Goal: Information Seeking & Learning: Learn about a topic

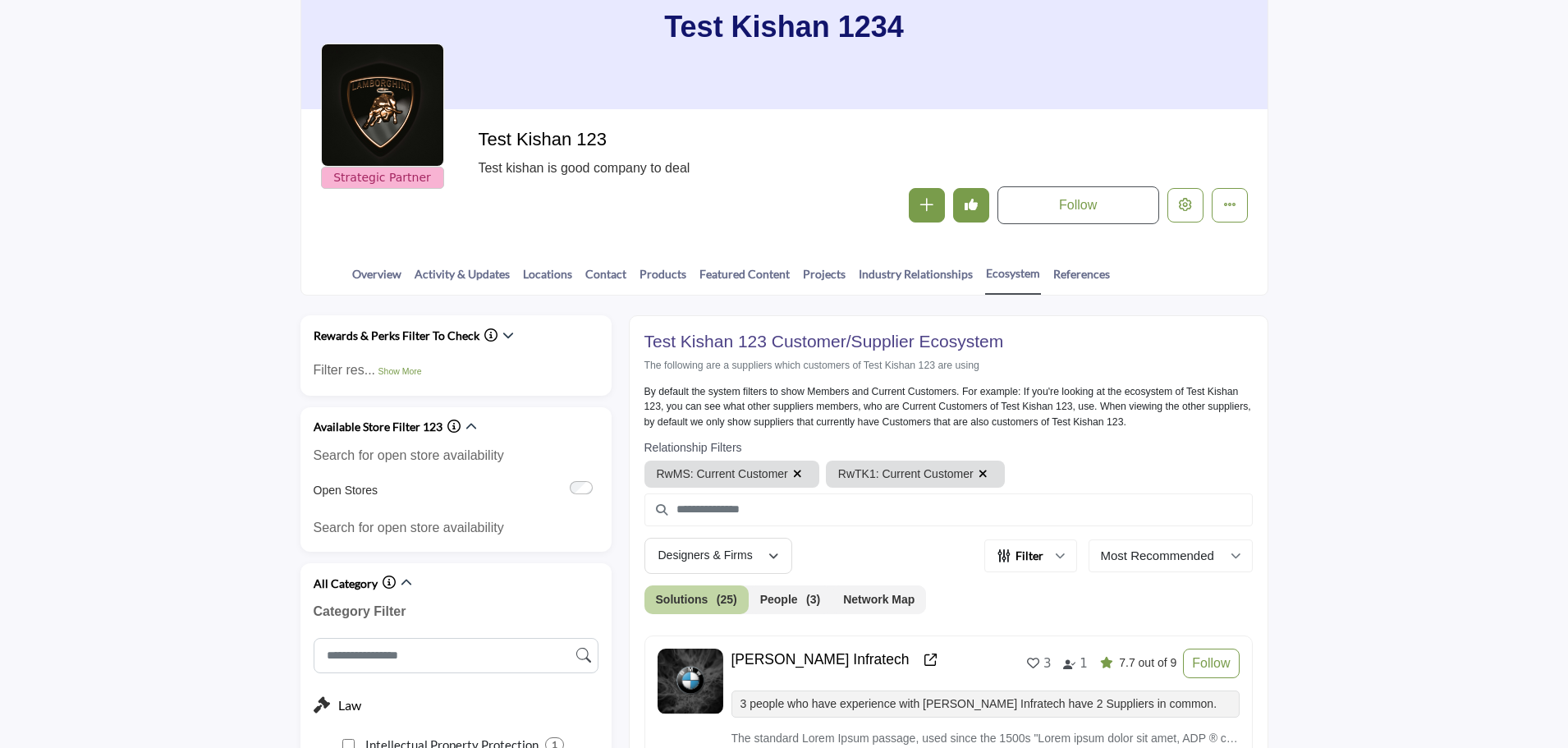
scroll to position [164, 0]
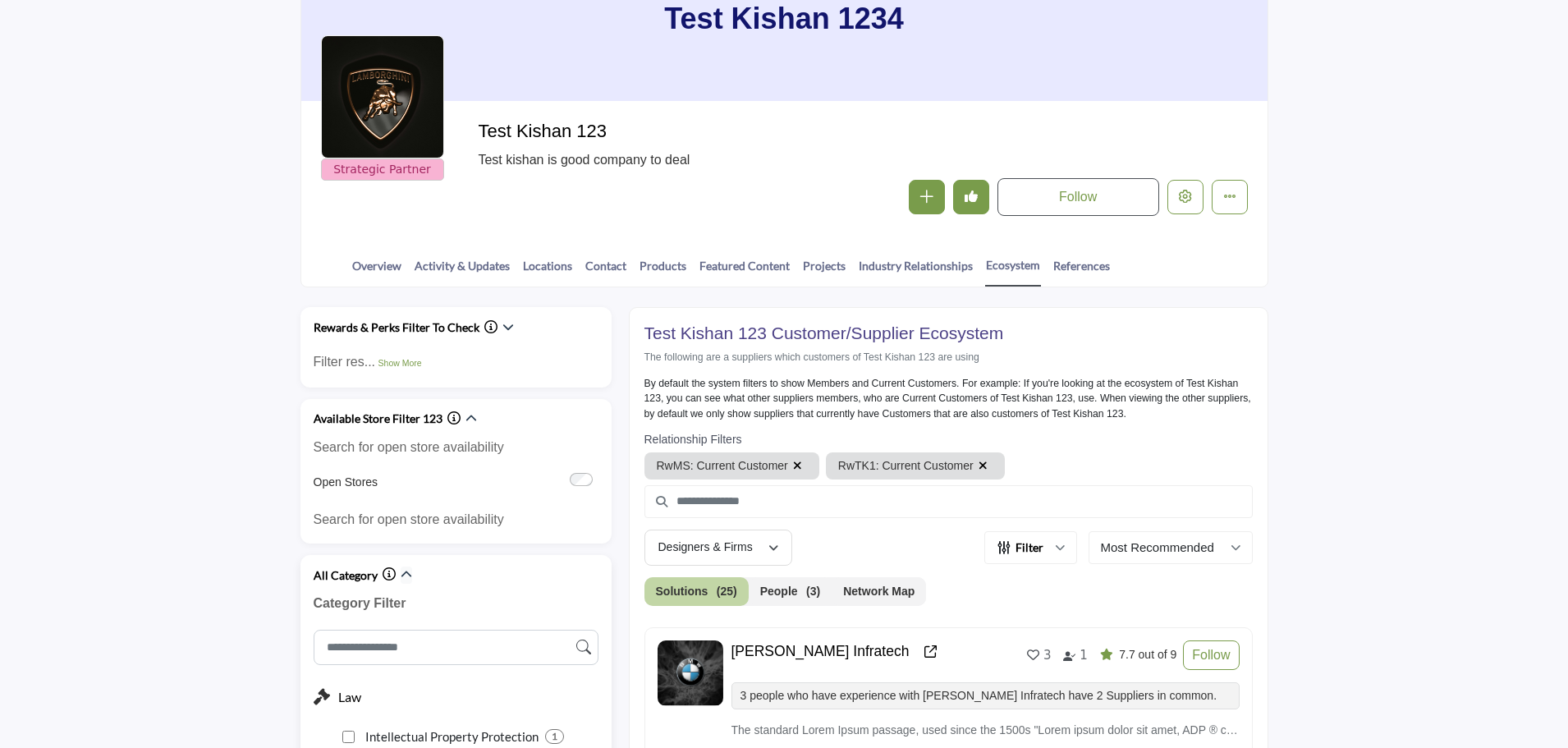
click at [407, 570] on icon "button" at bounding box center [405, 574] width 11 height 11
click at [466, 422] on icon "button" at bounding box center [471, 418] width 11 height 11
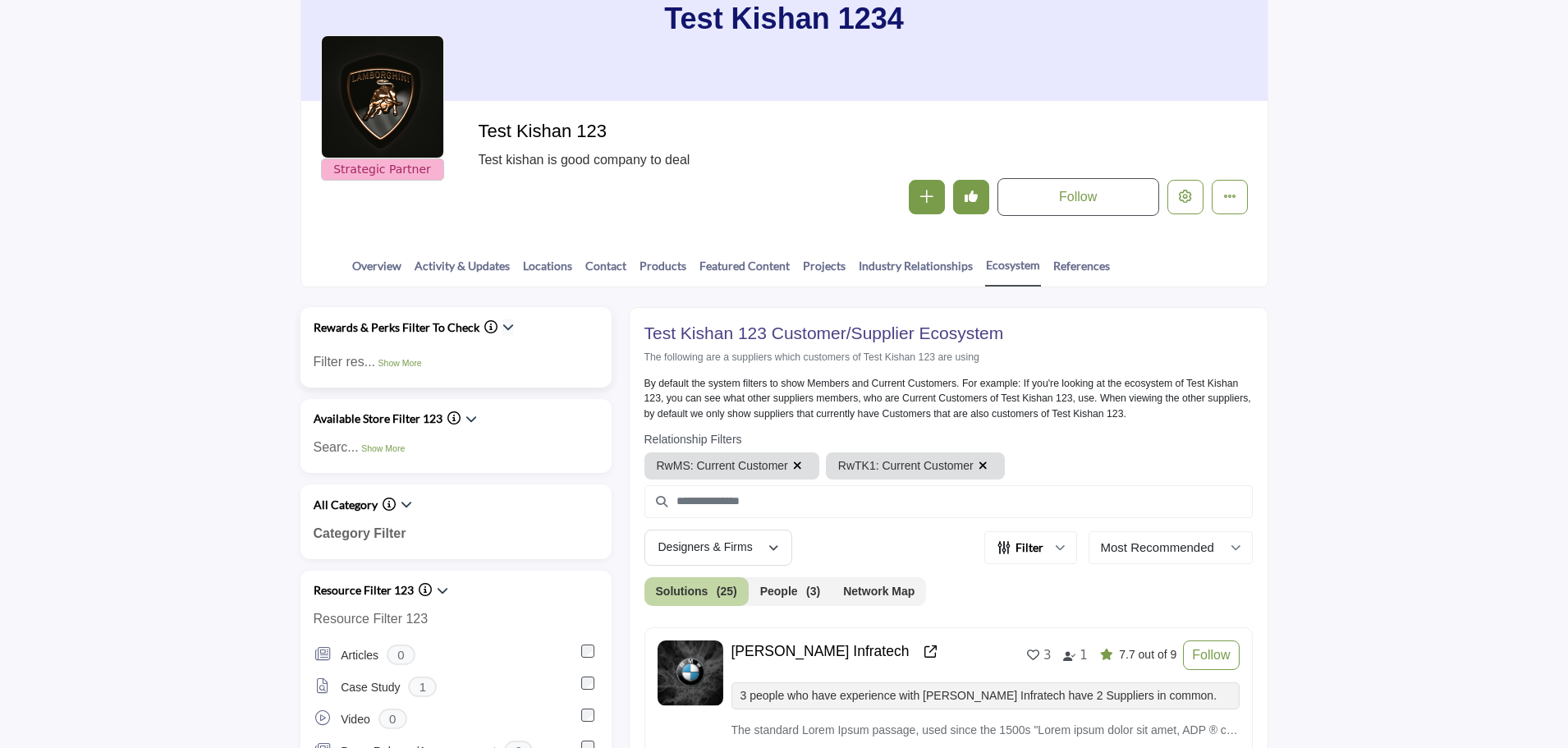
click at [504, 329] on icon "button" at bounding box center [507, 326] width 11 height 11
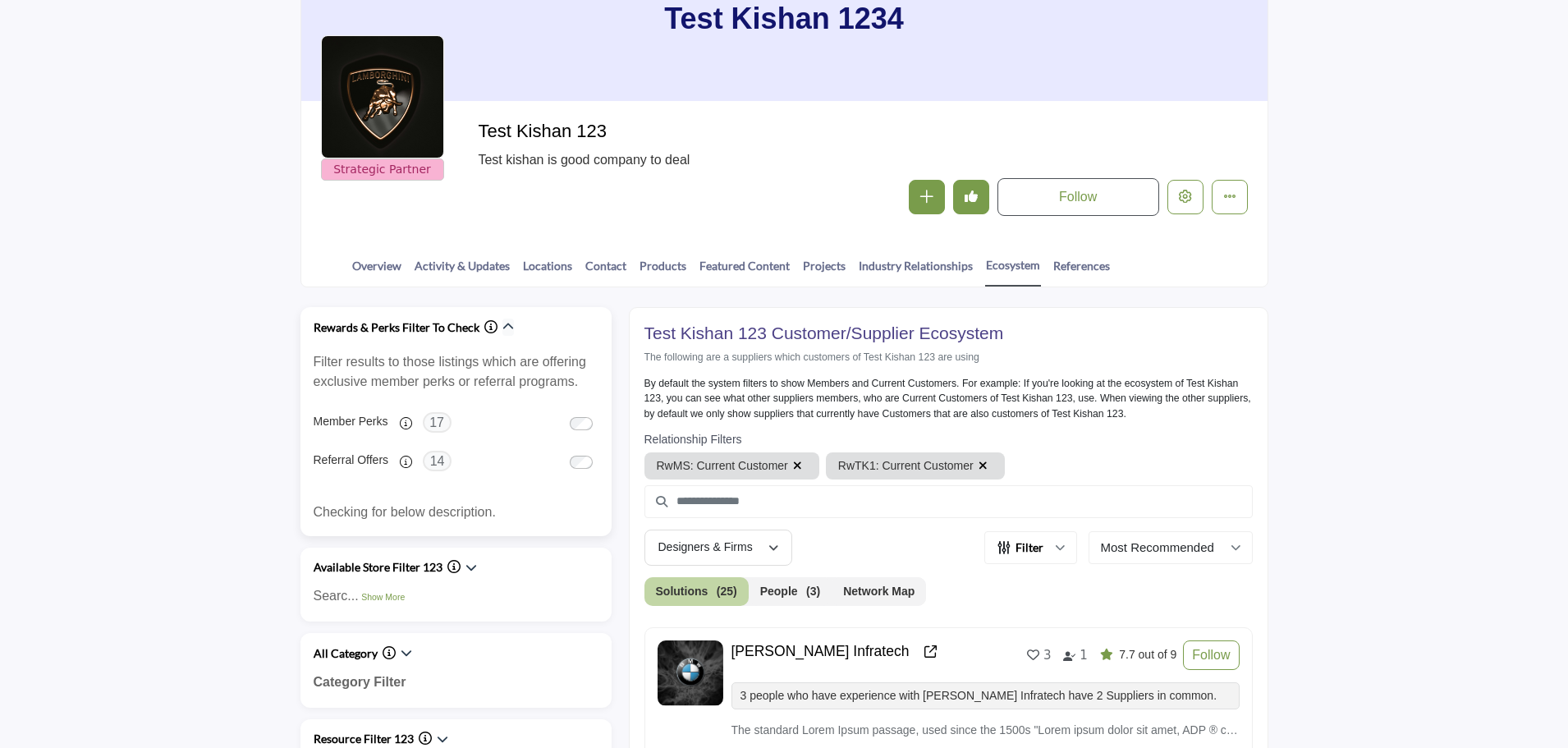
click at [504, 329] on icon "button" at bounding box center [507, 326] width 11 height 11
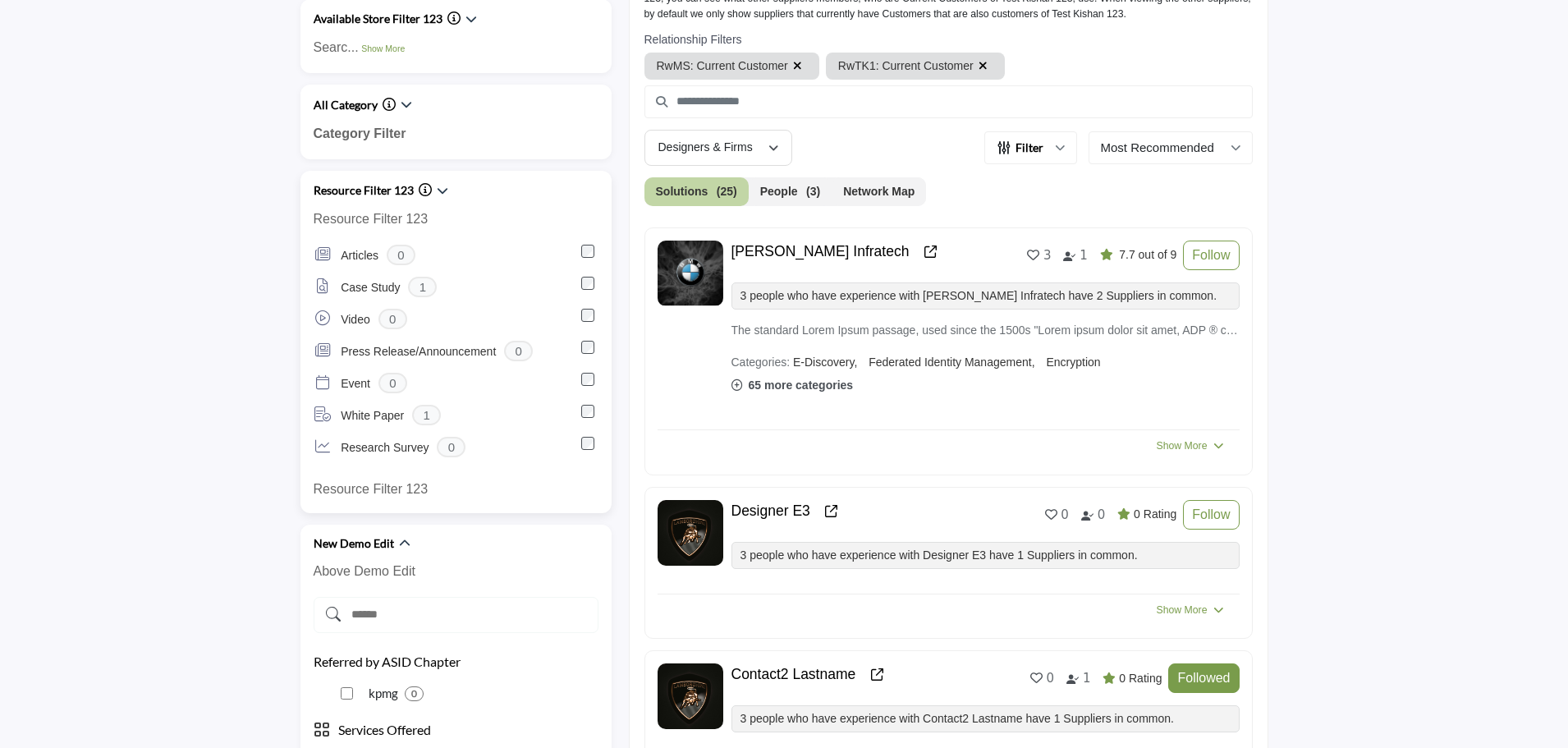
scroll to position [575, 0]
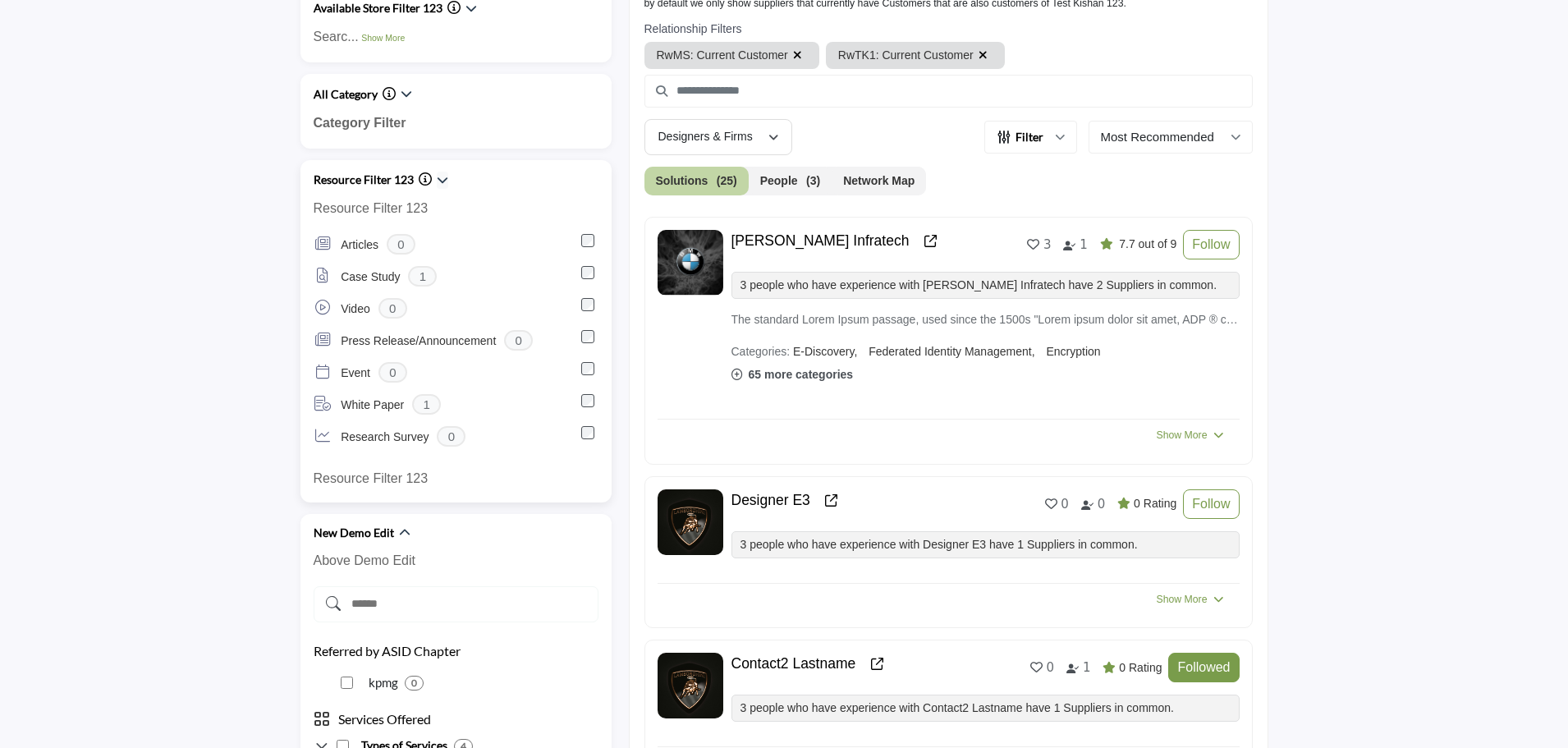
click at [441, 184] on icon "button" at bounding box center [441, 179] width 11 height 11
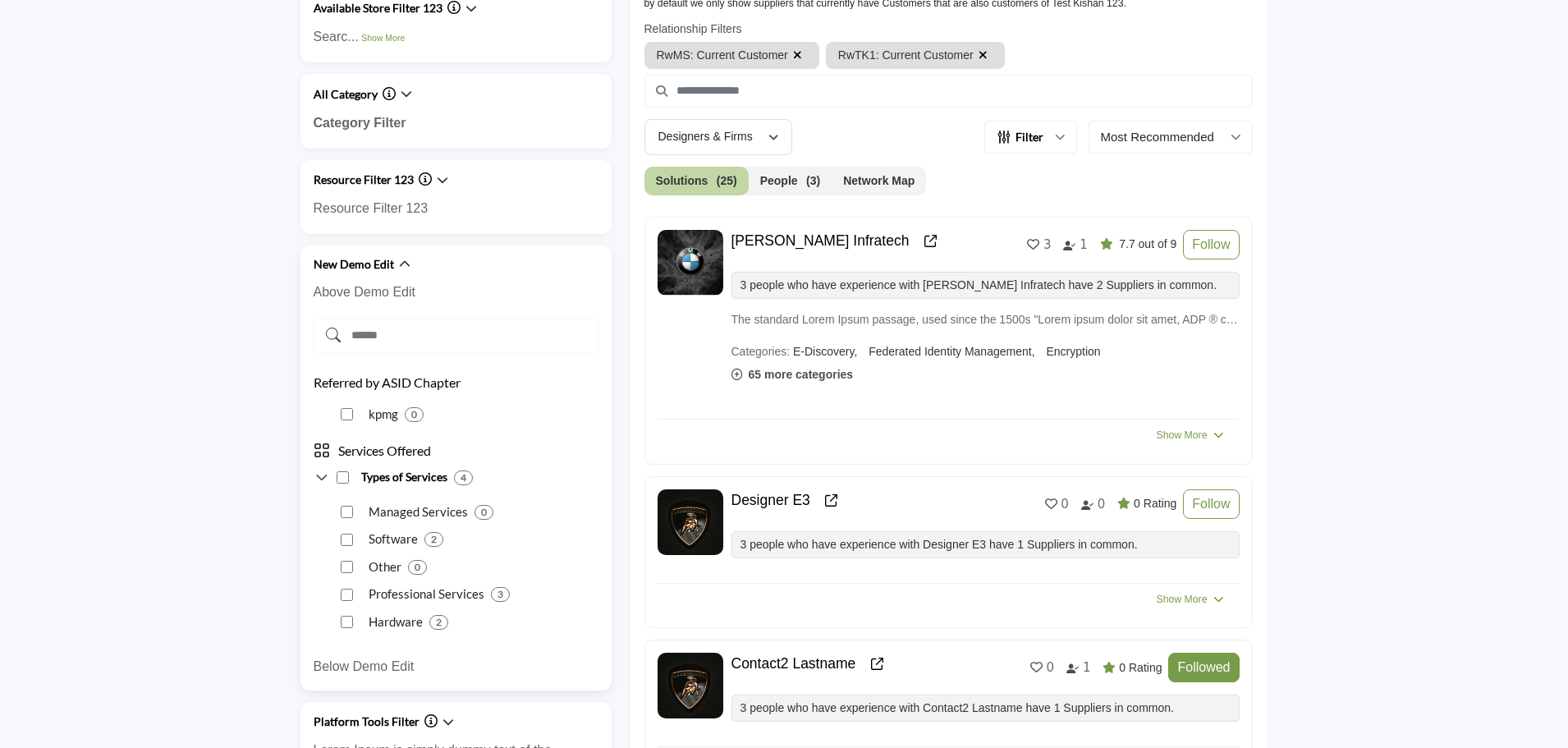
click at [420, 326] on input "Search Demographic" at bounding box center [456, 336] width 285 height 36
click at [404, 262] on icon "button" at bounding box center [404, 264] width 11 height 11
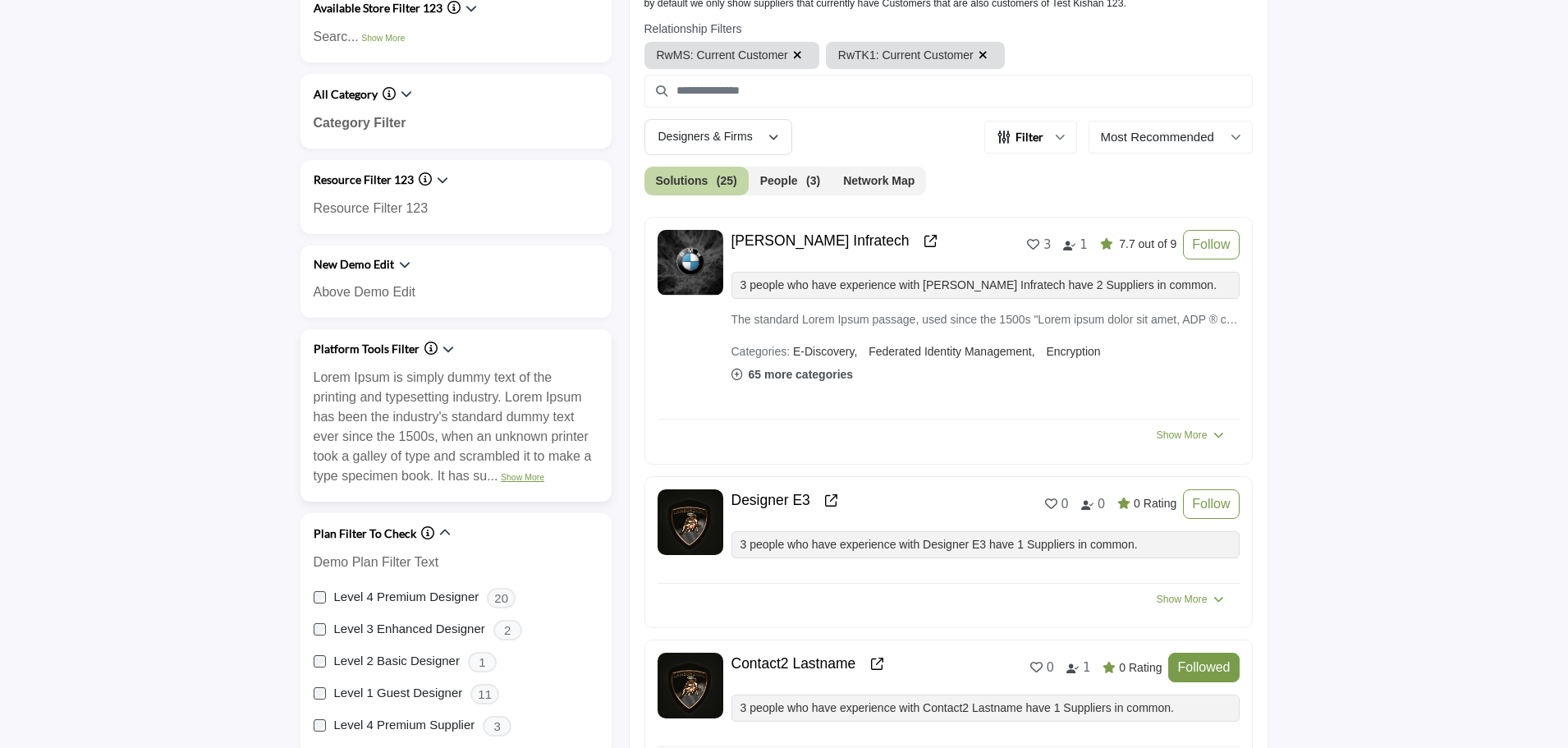
click at [513, 473] on link "Show More" at bounding box center [522, 477] width 44 height 9
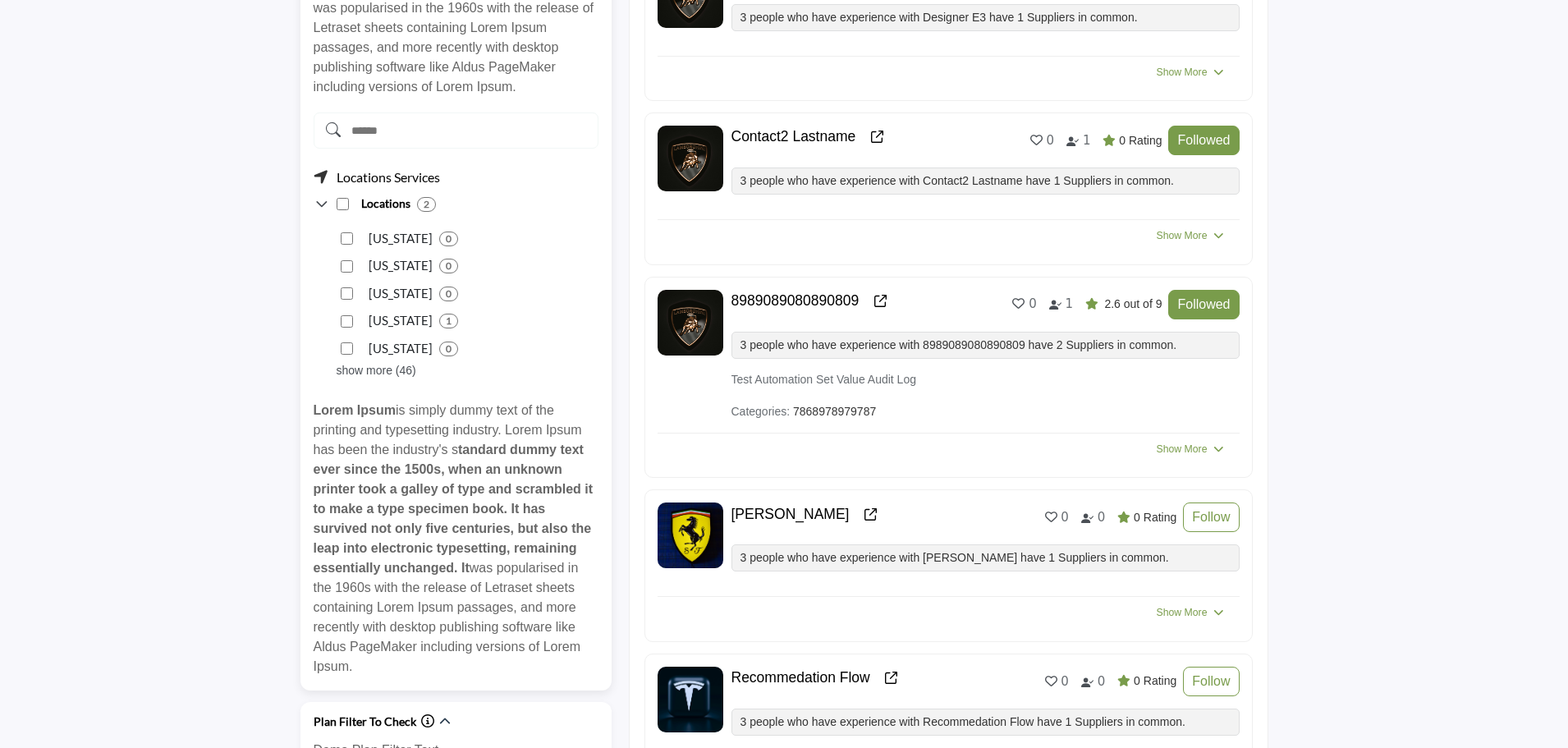
scroll to position [1067, 0]
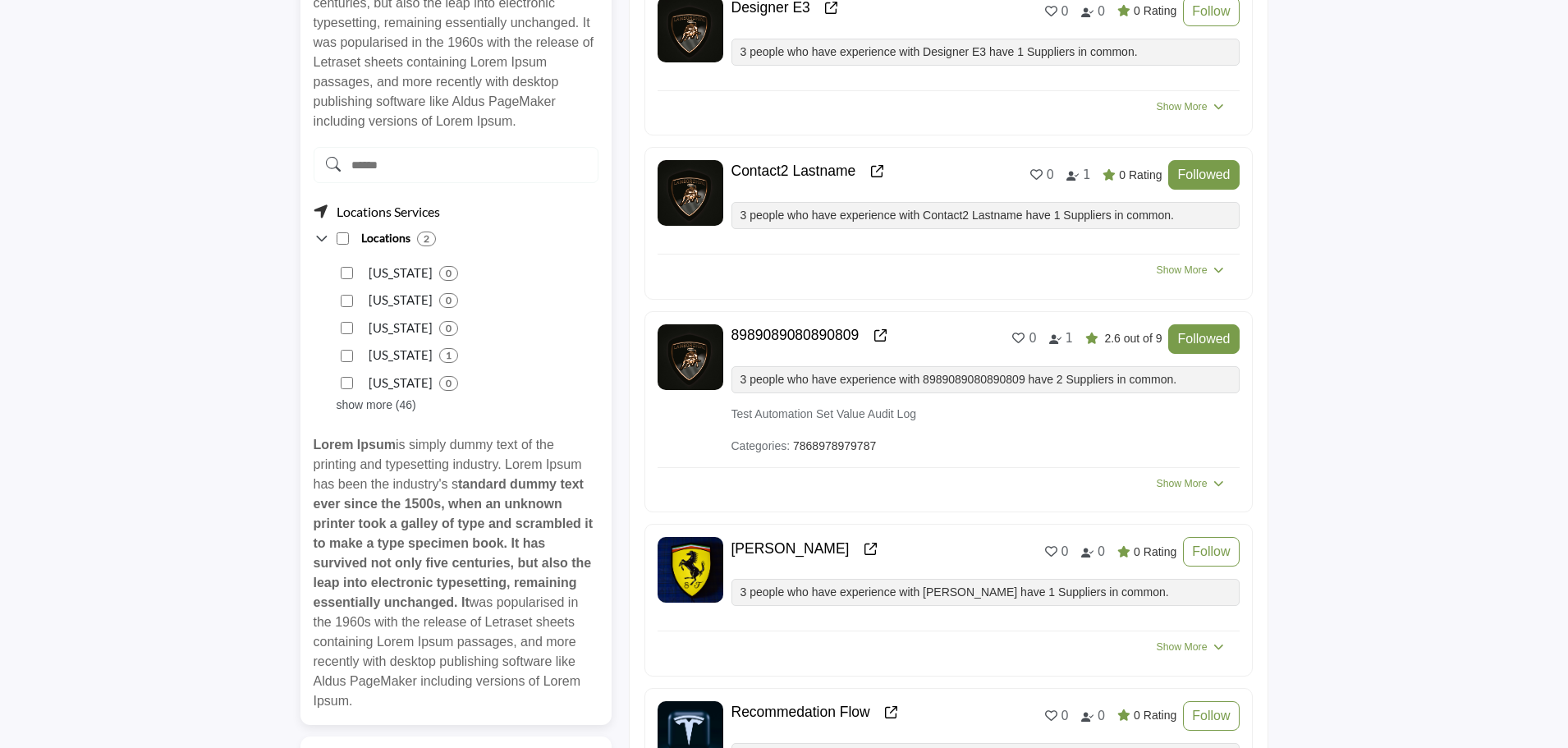
click at [471, 171] on input "Search Demographic" at bounding box center [456, 165] width 285 height 36
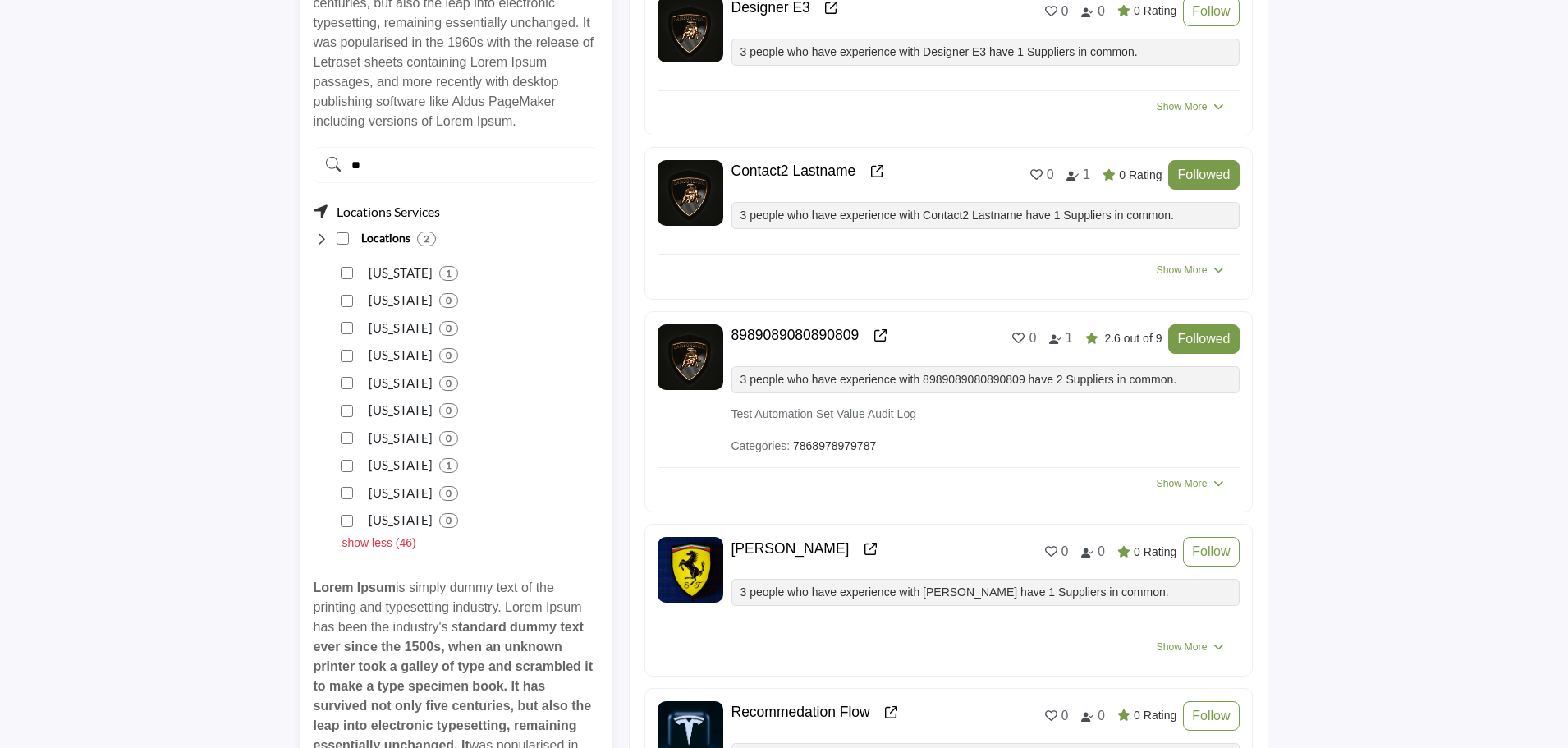
type input "*"
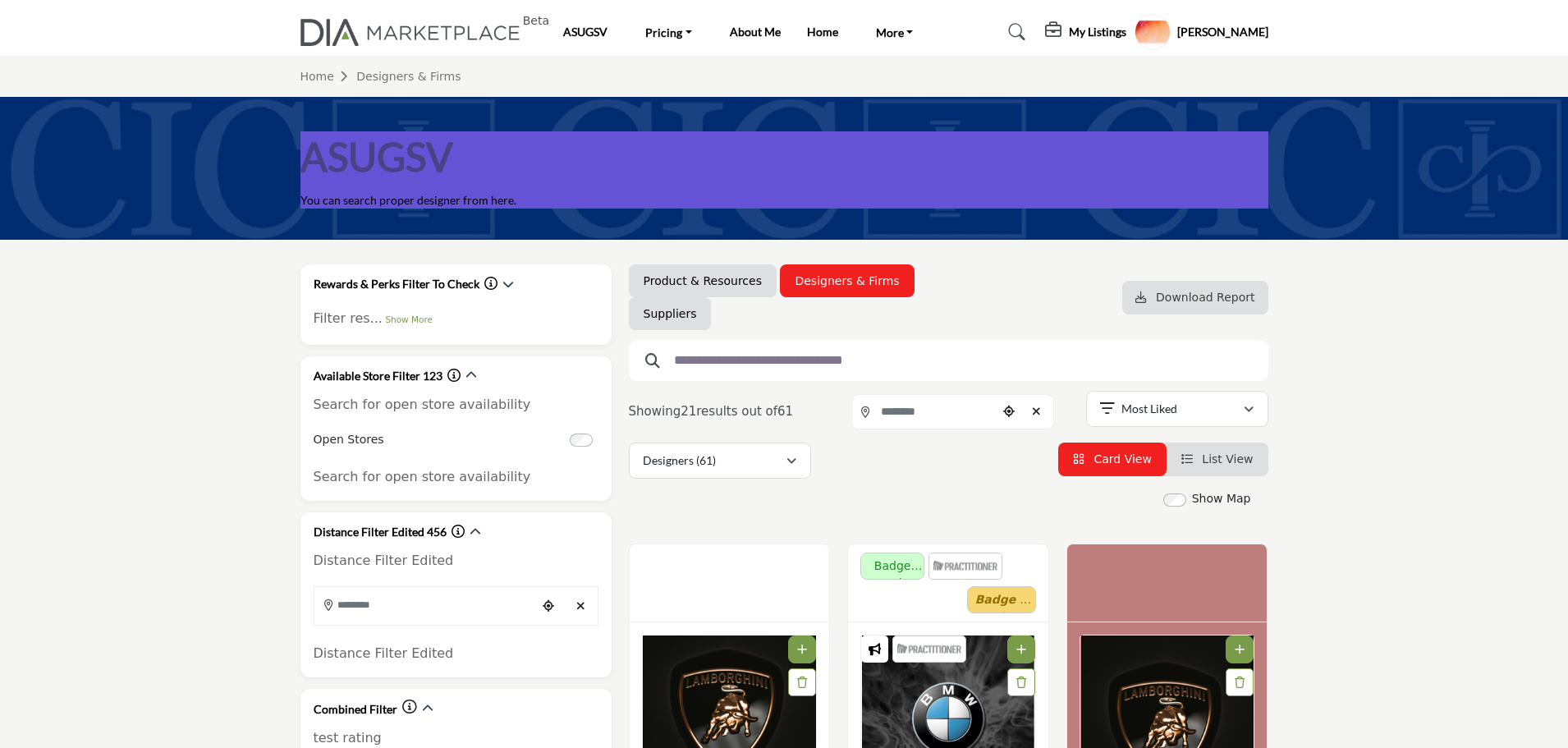
drag, startPoint x: 807, startPoint y: 276, endPoint x: 288, endPoint y: 0, distance: 587.8
click at [807, 276] on link "Designers & Firms" at bounding box center [846, 280] width 104 height 16
select select "***"
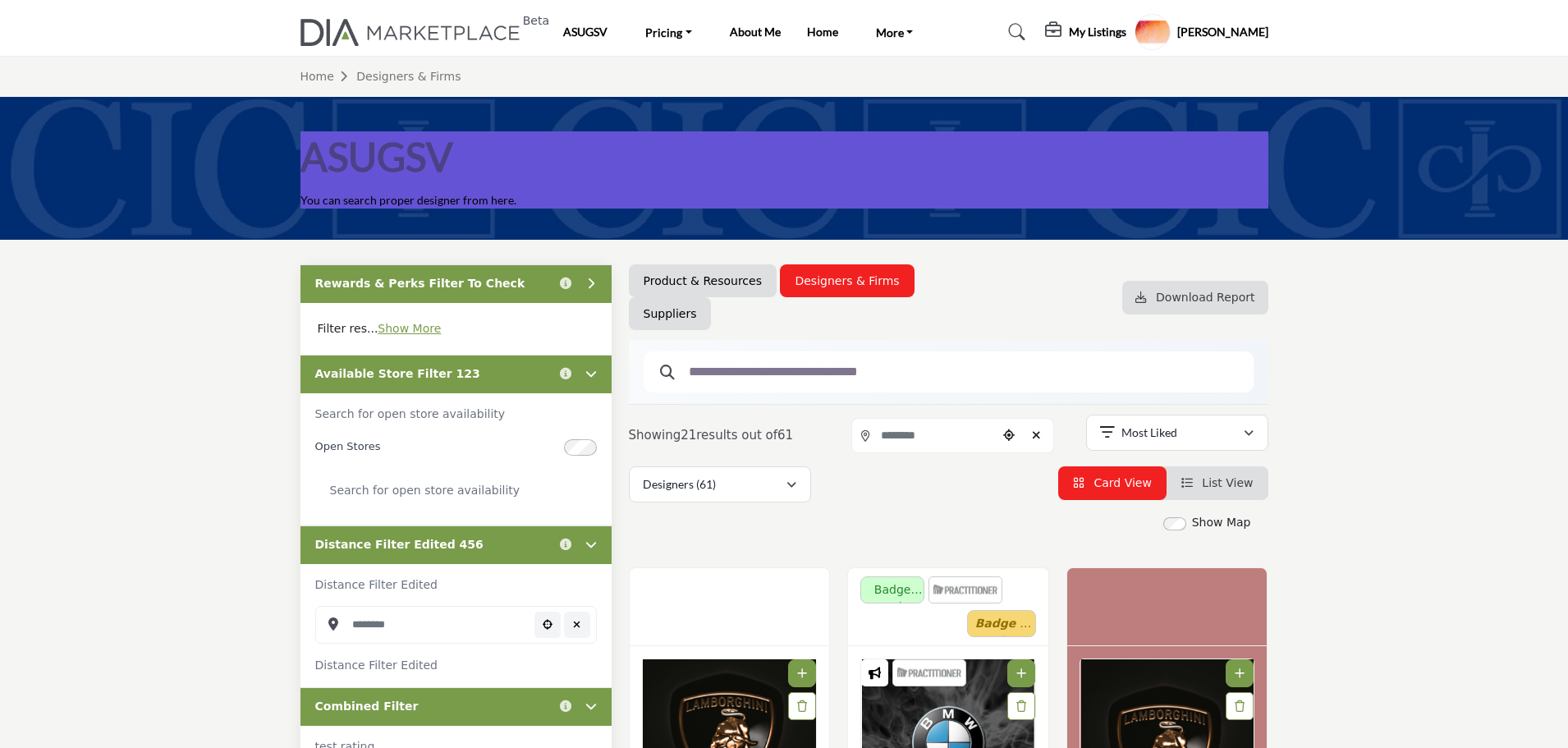
click at [532, 383] on div "Available Store Filter 123 Click to view information" at bounding box center [456, 374] width 311 height 39
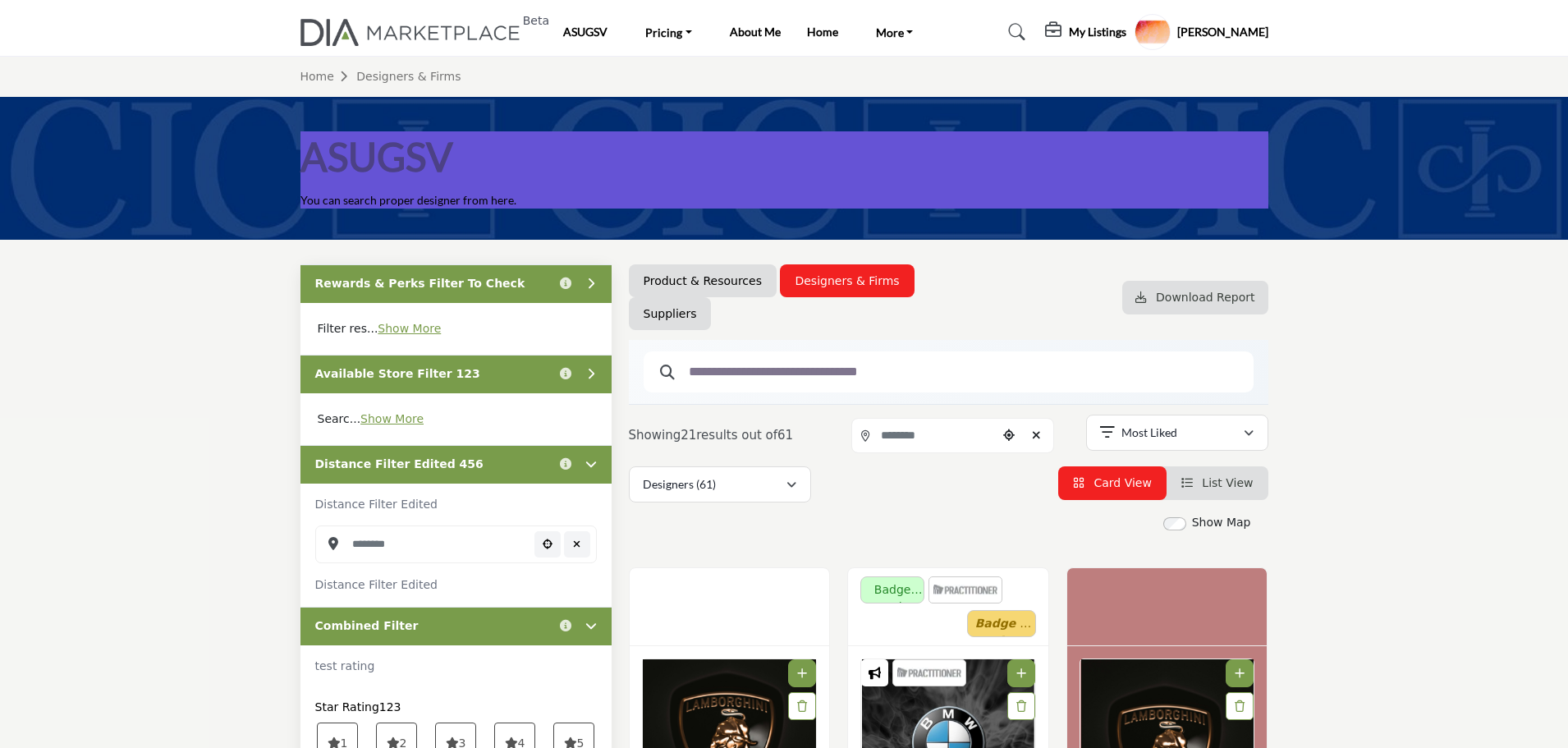
click at [516, 463] on div "Distance Filter Edited 456 Click to view information" at bounding box center [456, 464] width 311 height 39
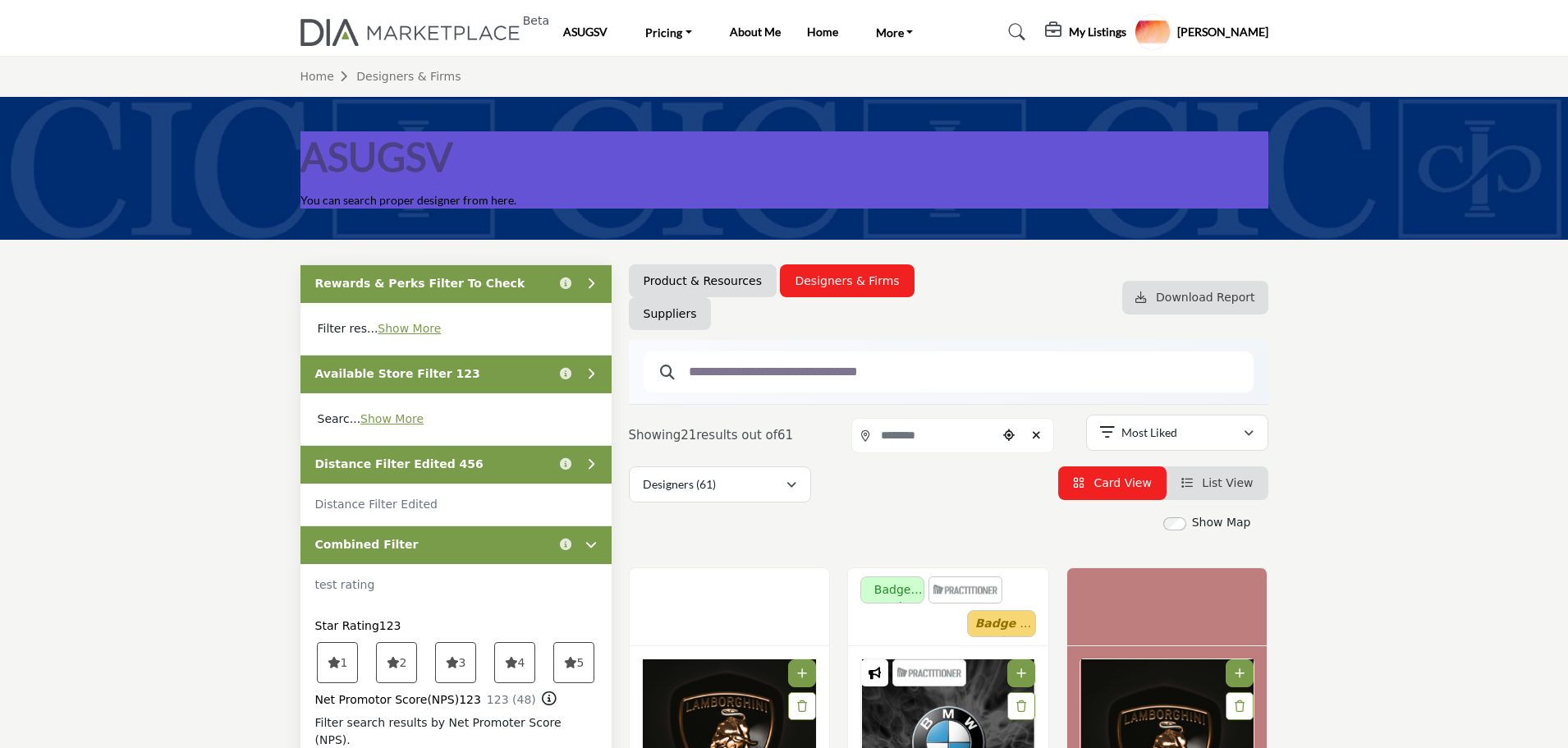
click at [508, 551] on div "Combined Filter Click to view information" at bounding box center [456, 544] width 311 height 39
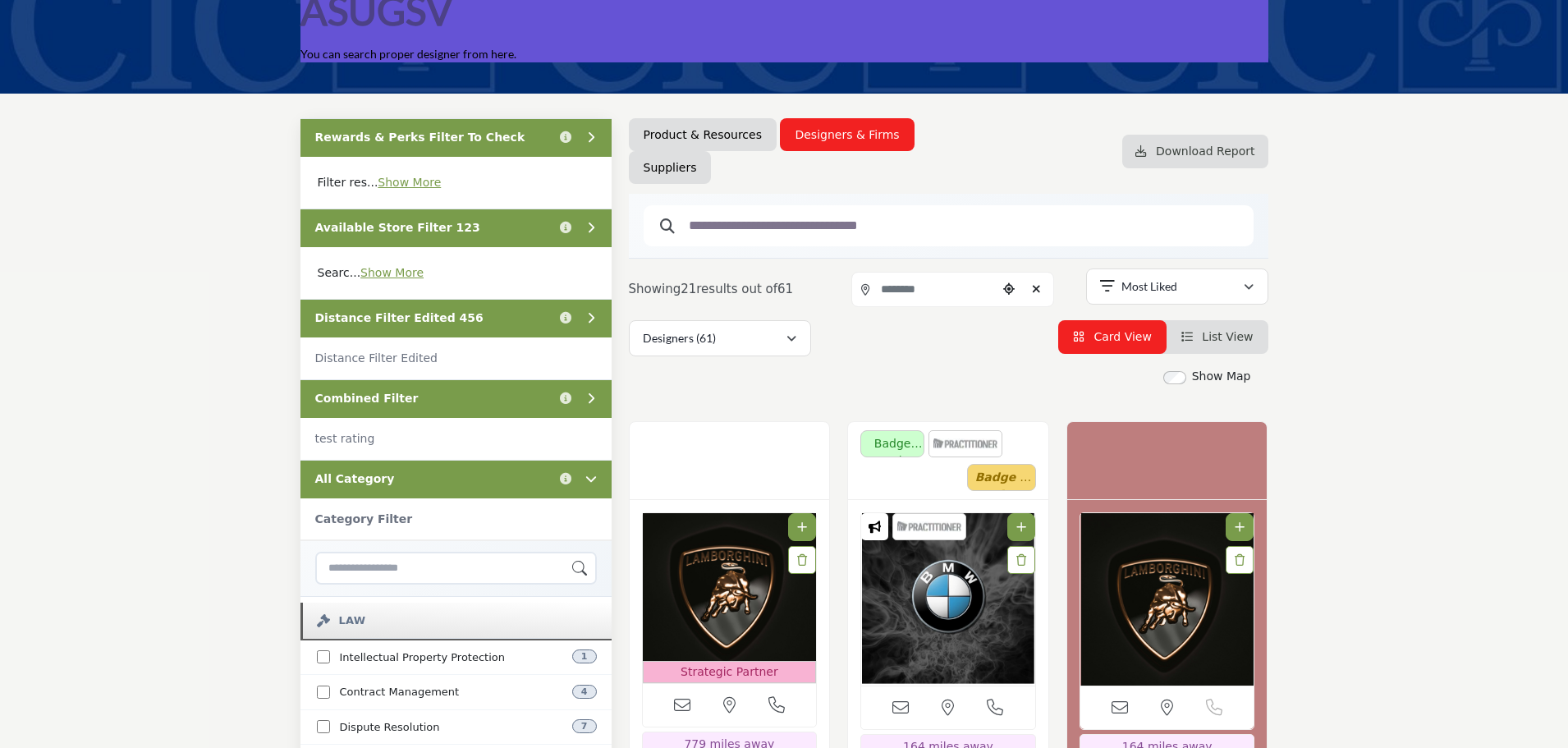
scroll to position [164, 0]
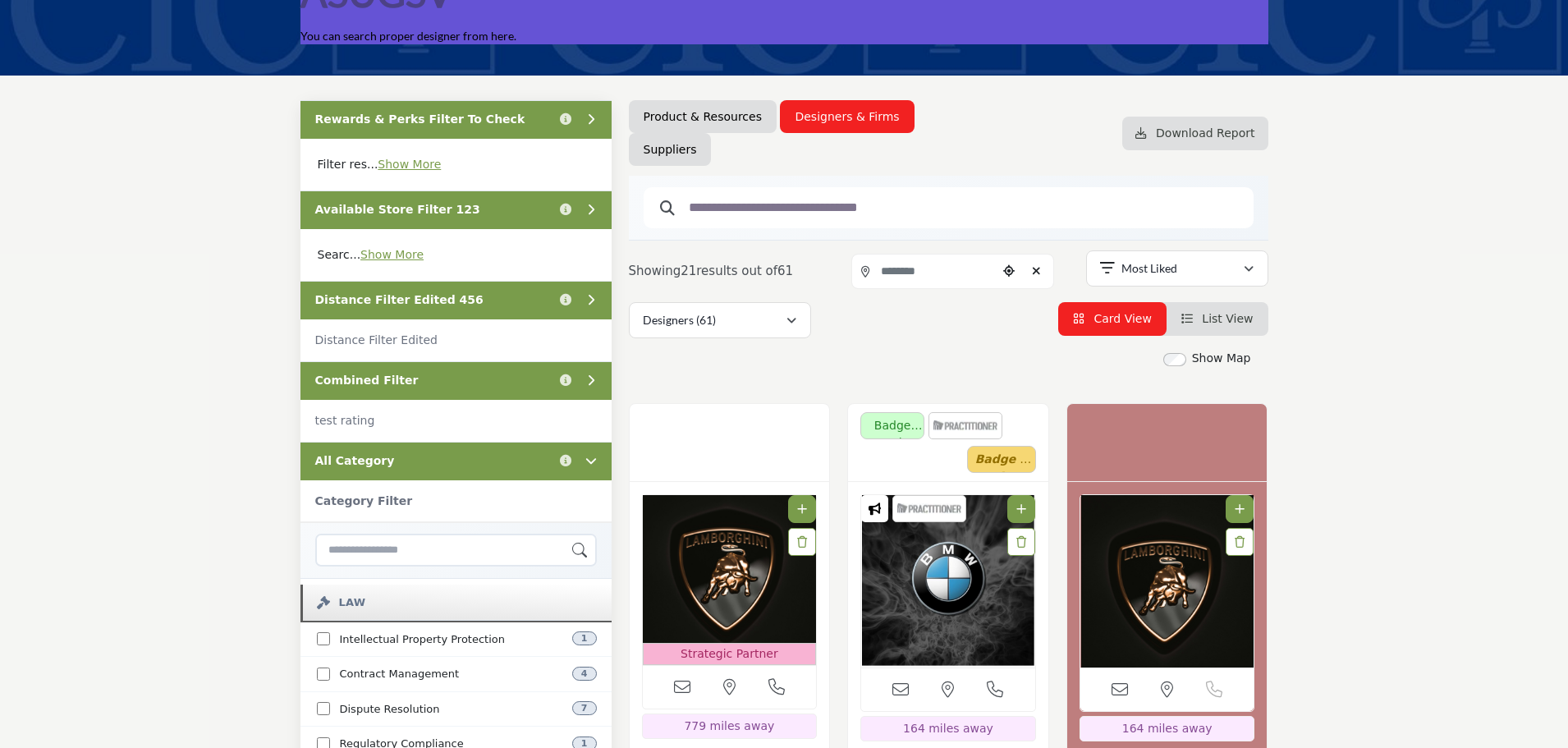
click at [472, 444] on div "All Category Click to view information" at bounding box center [456, 460] width 311 height 39
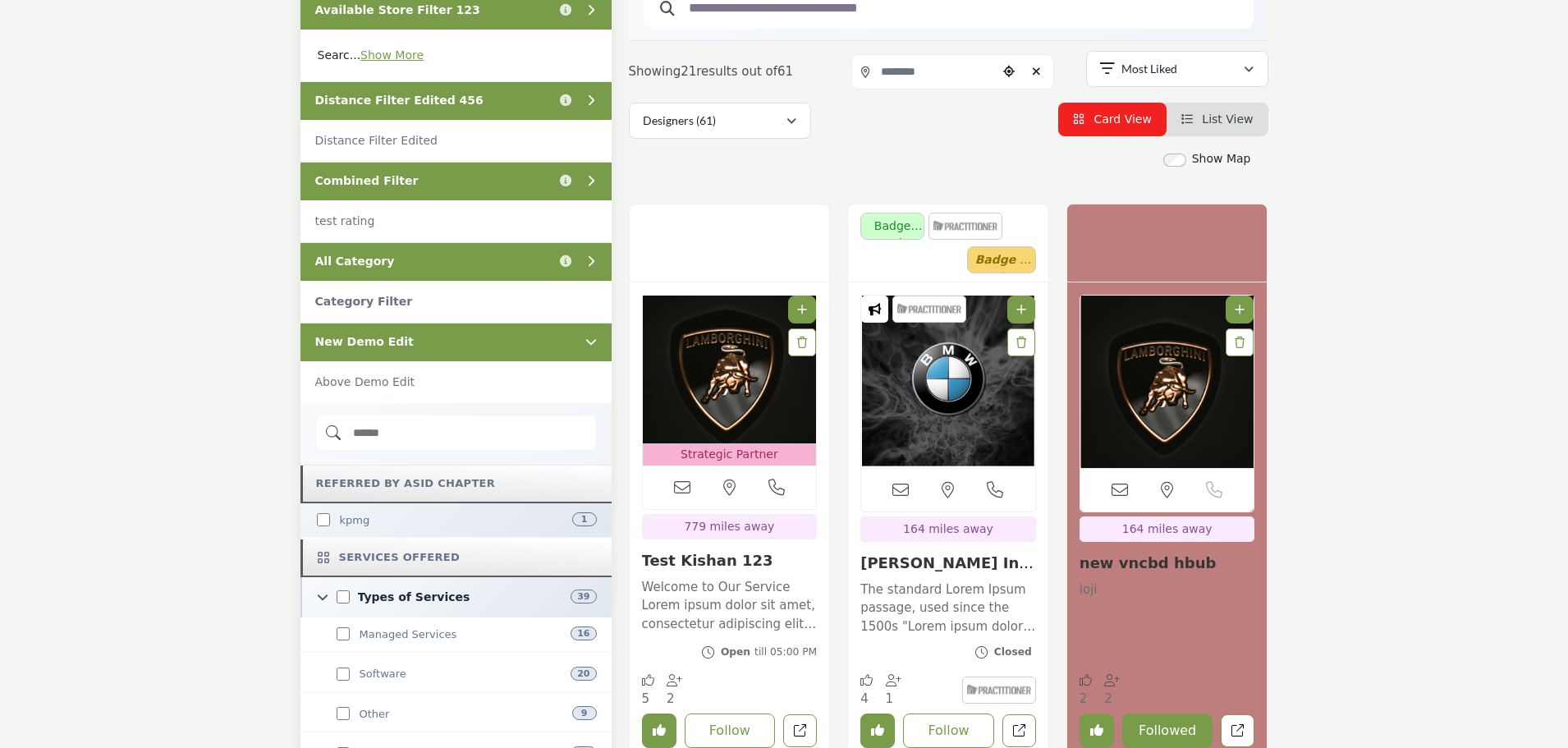
scroll to position [410, 0]
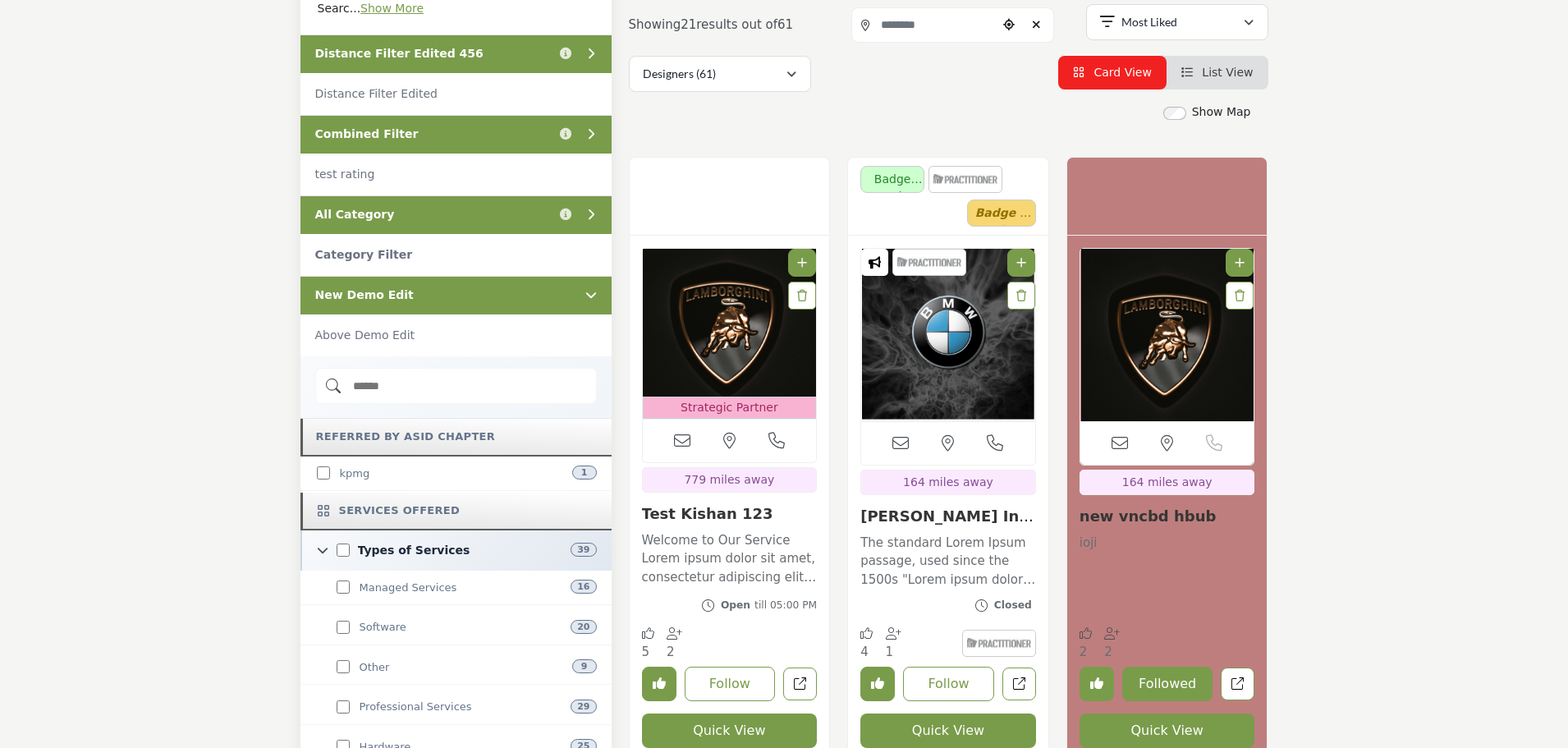
click at [499, 307] on div "New Demo Edit" at bounding box center [456, 295] width 311 height 39
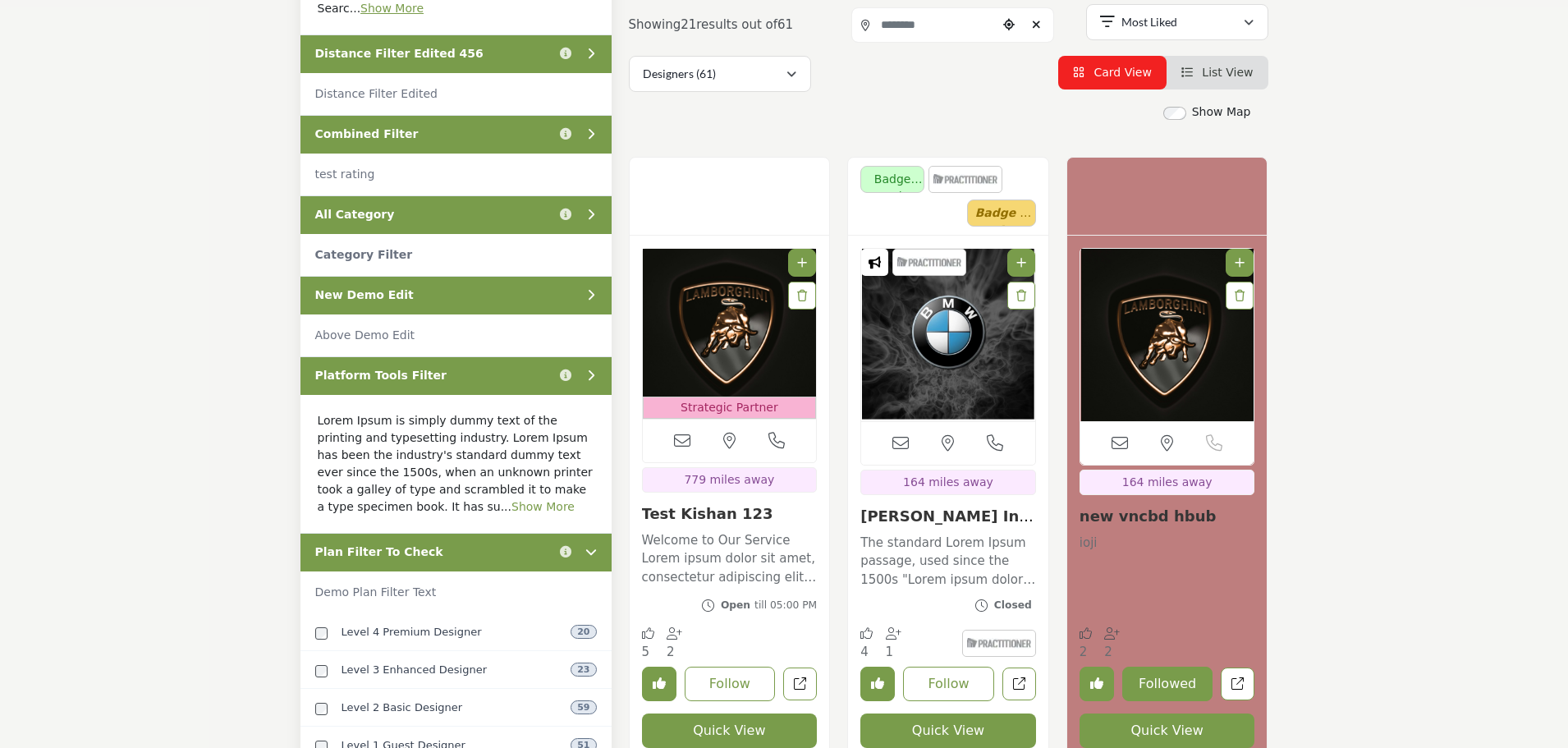
click at [511, 508] on link "Show More" at bounding box center [543, 506] width 64 height 13
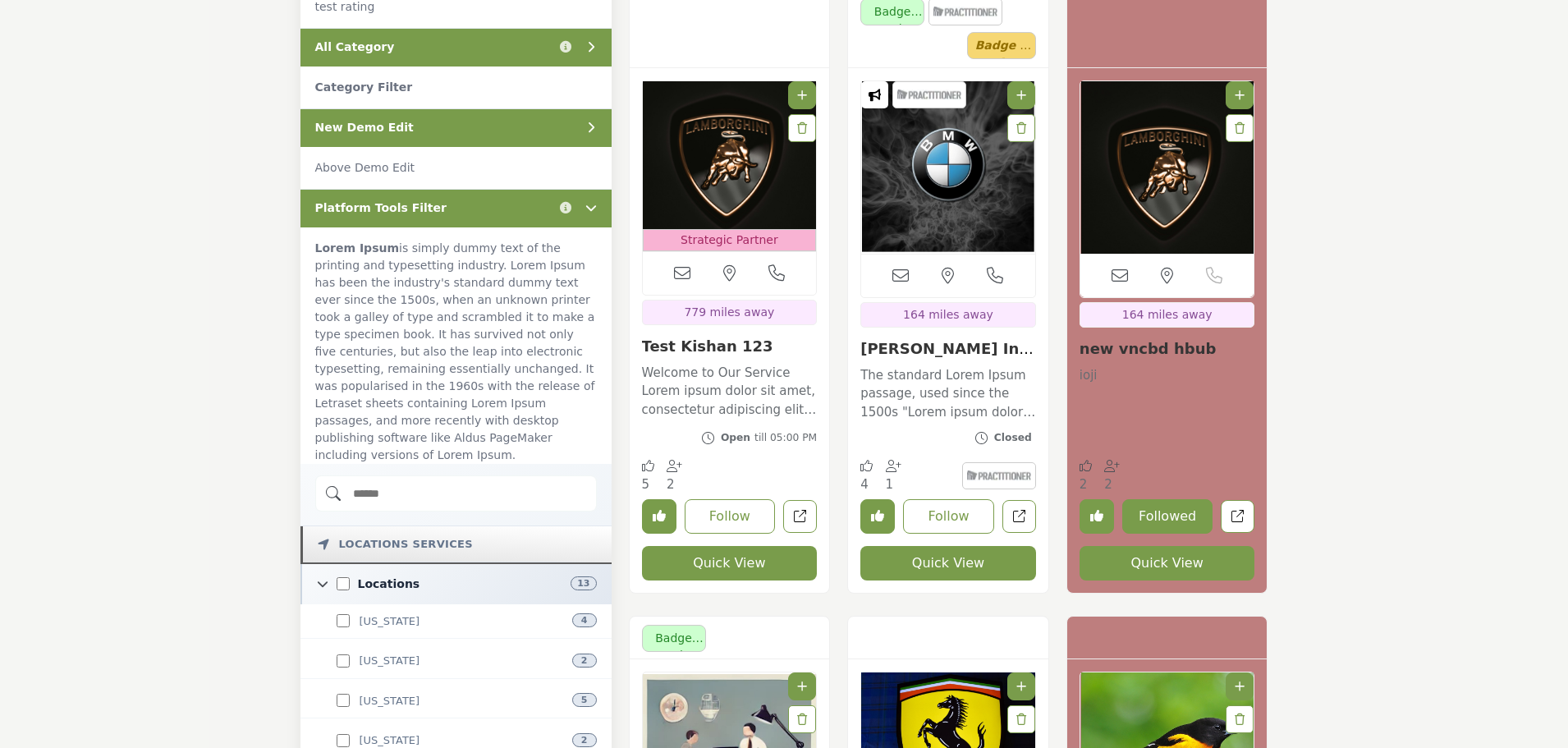
scroll to position [575, 0]
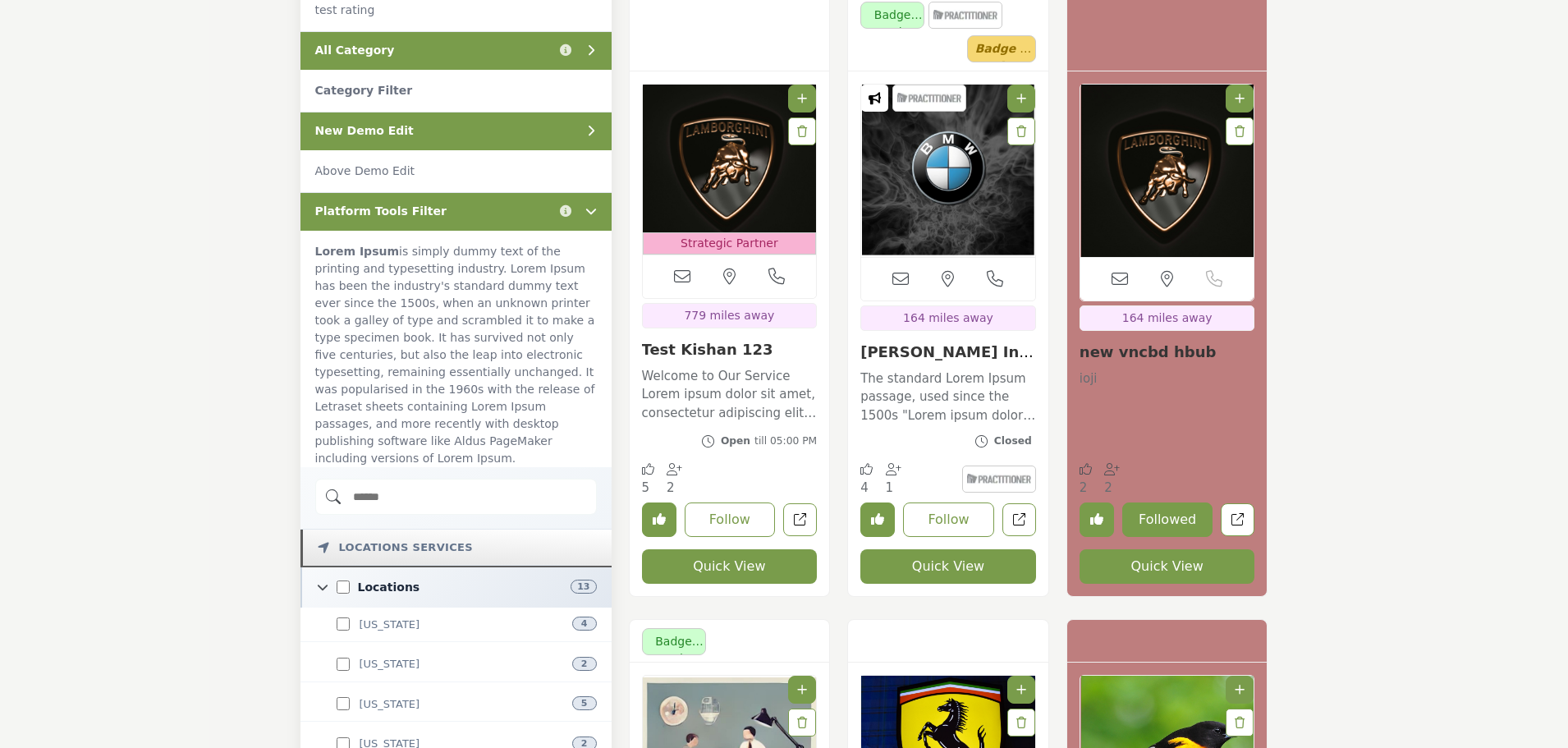
click at [471, 198] on div "Platform Tools Filter Click to view information" at bounding box center [456, 211] width 311 height 39
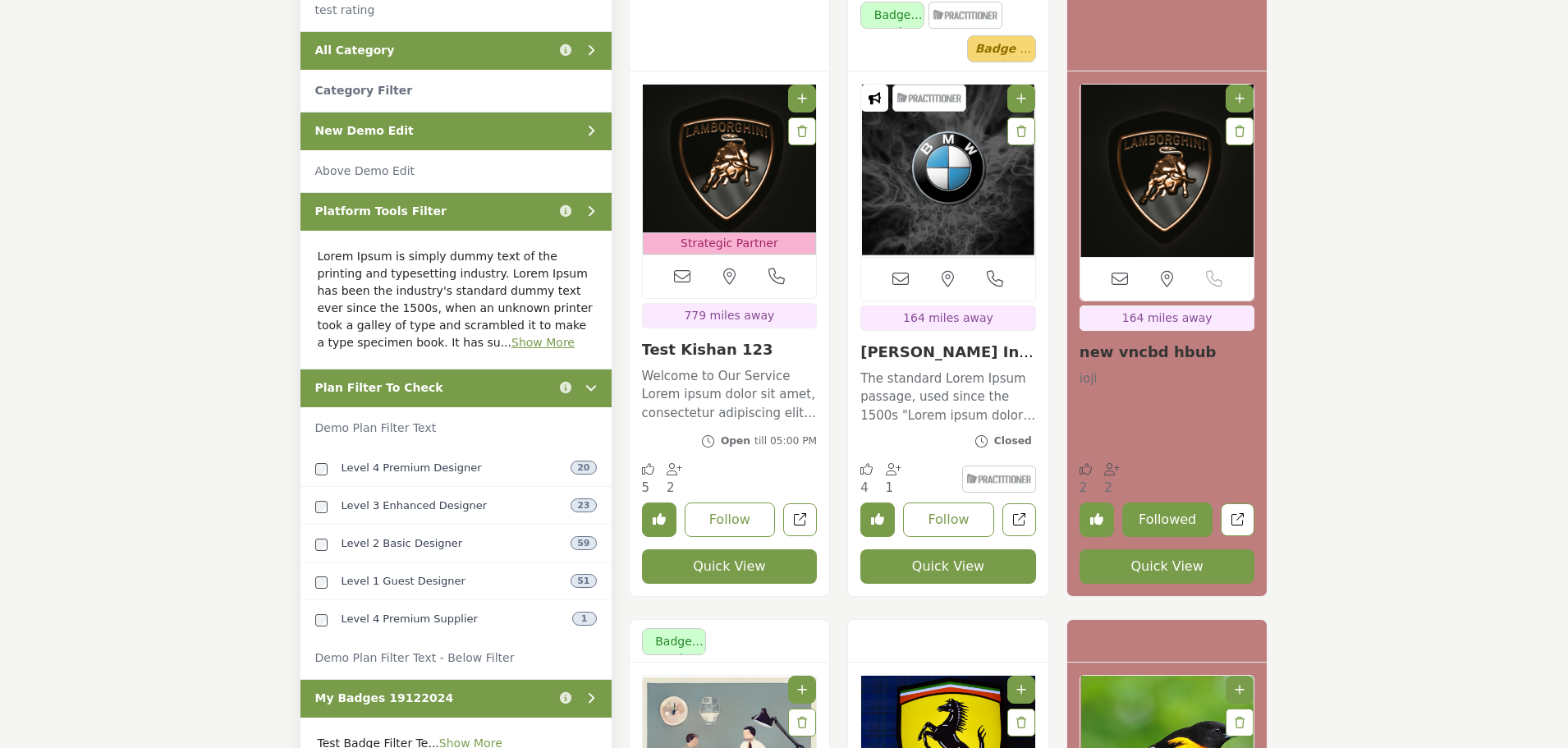
click at [470, 380] on div "Plan Filter To Check Click to view information" at bounding box center [456, 387] width 311 height 39
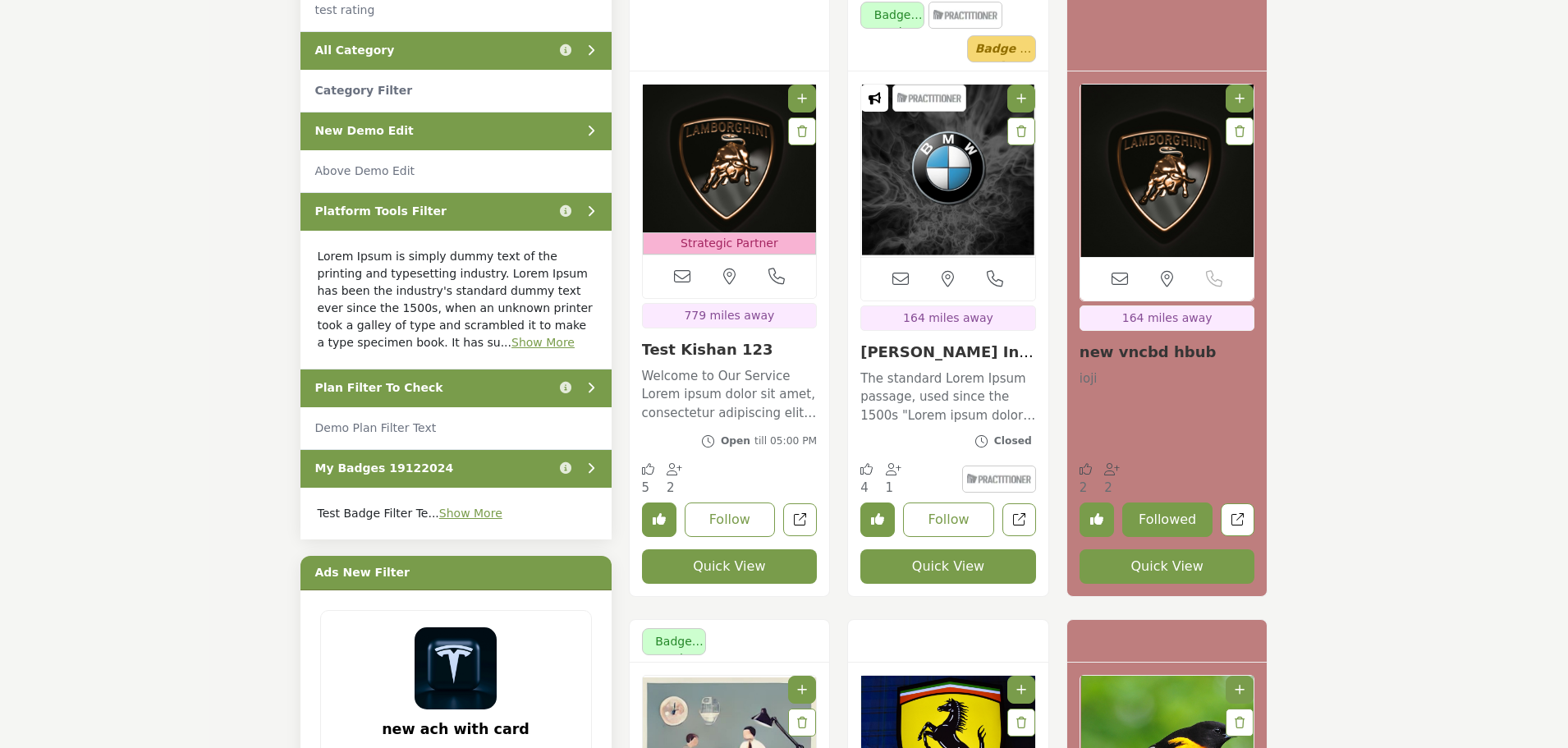
click at [499, 468] on div "My Badges 19122024 Click to view information" at bounding box center [456, 468] width 311 height 39
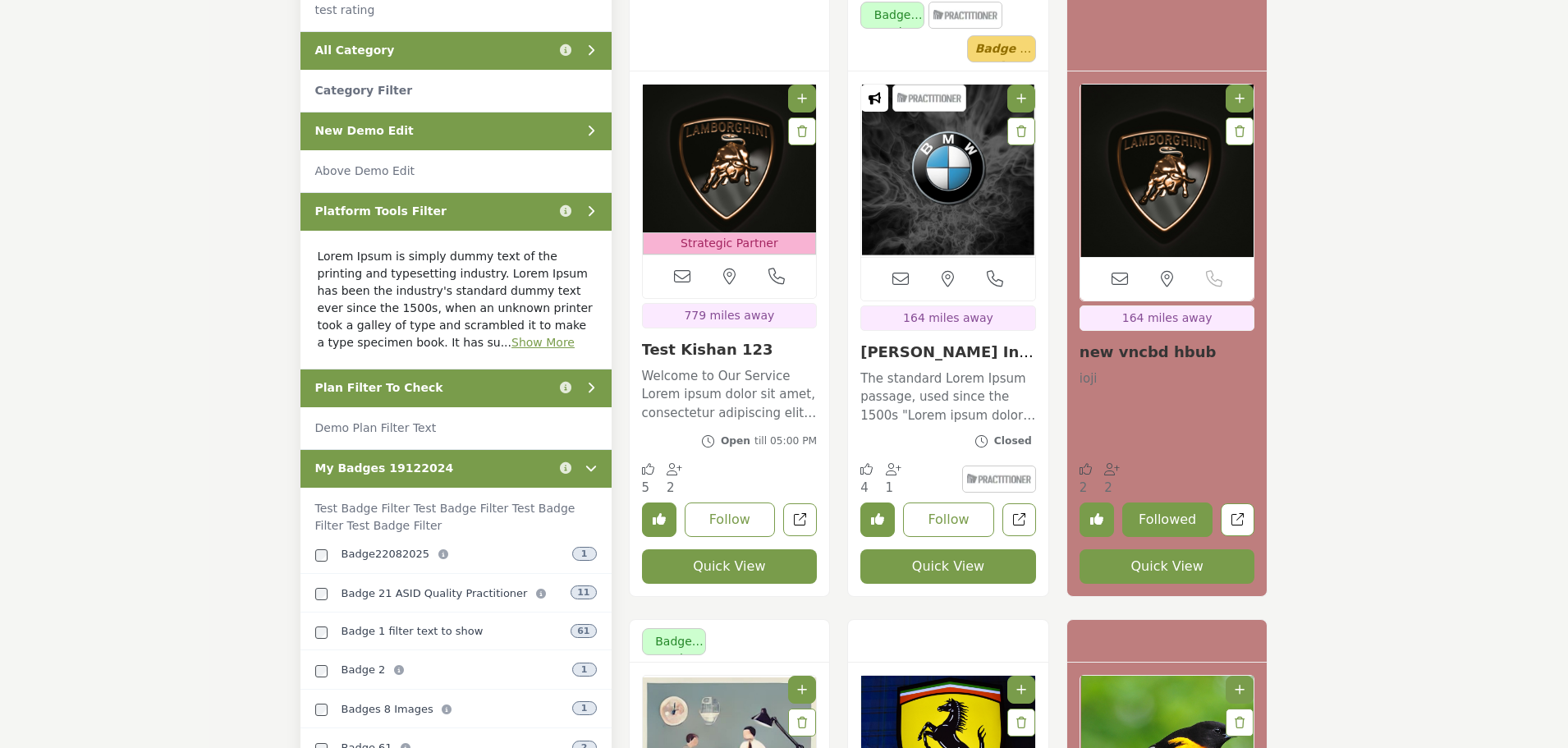
click at [499, 468] on div "My Badges 19122024 Click to view information" at bounding box center [456, 468] width 311 height 39
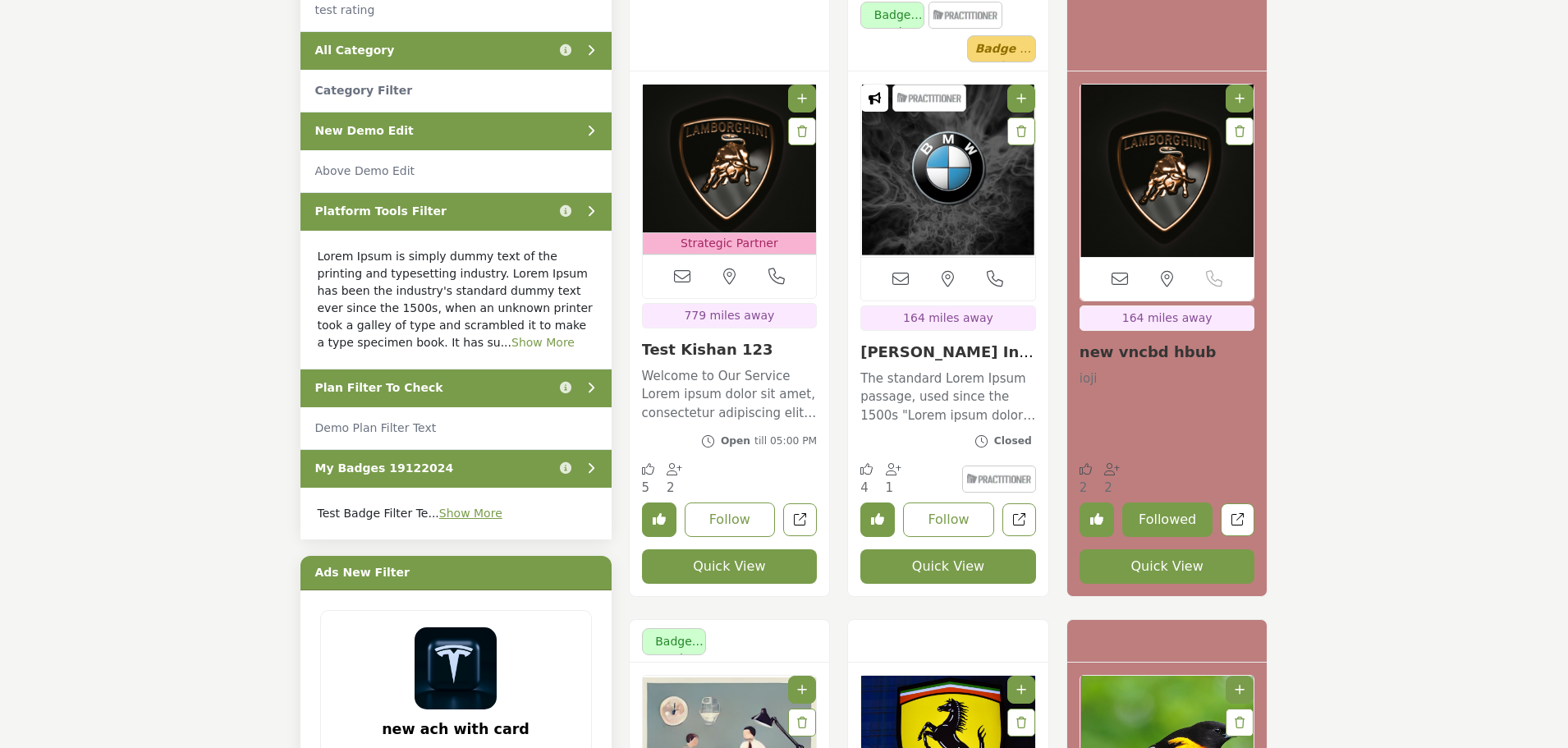
click at [511, 343] on link "Show More" at bounding box center [543, 342] width 64 height 13
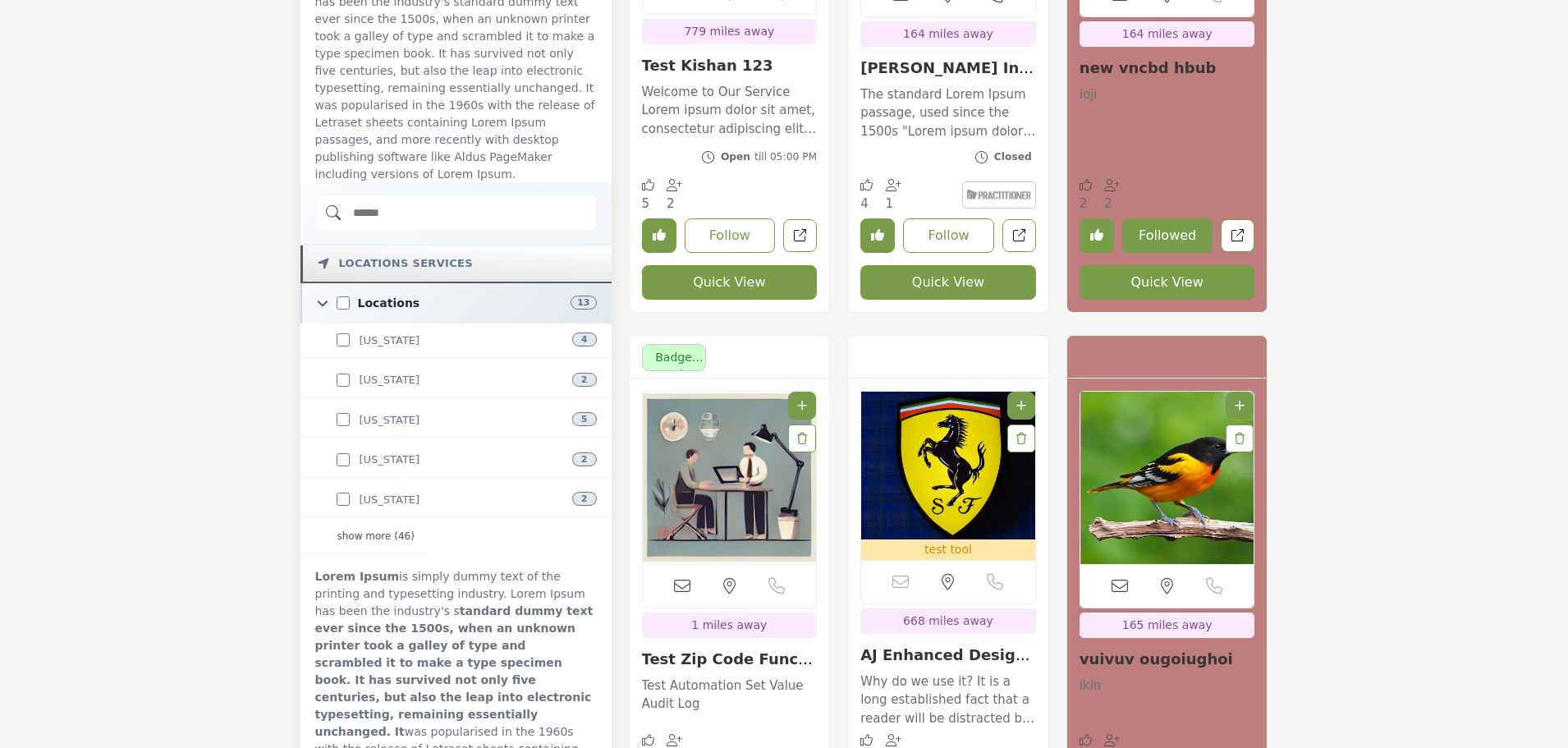
scroll to position [821, 0]
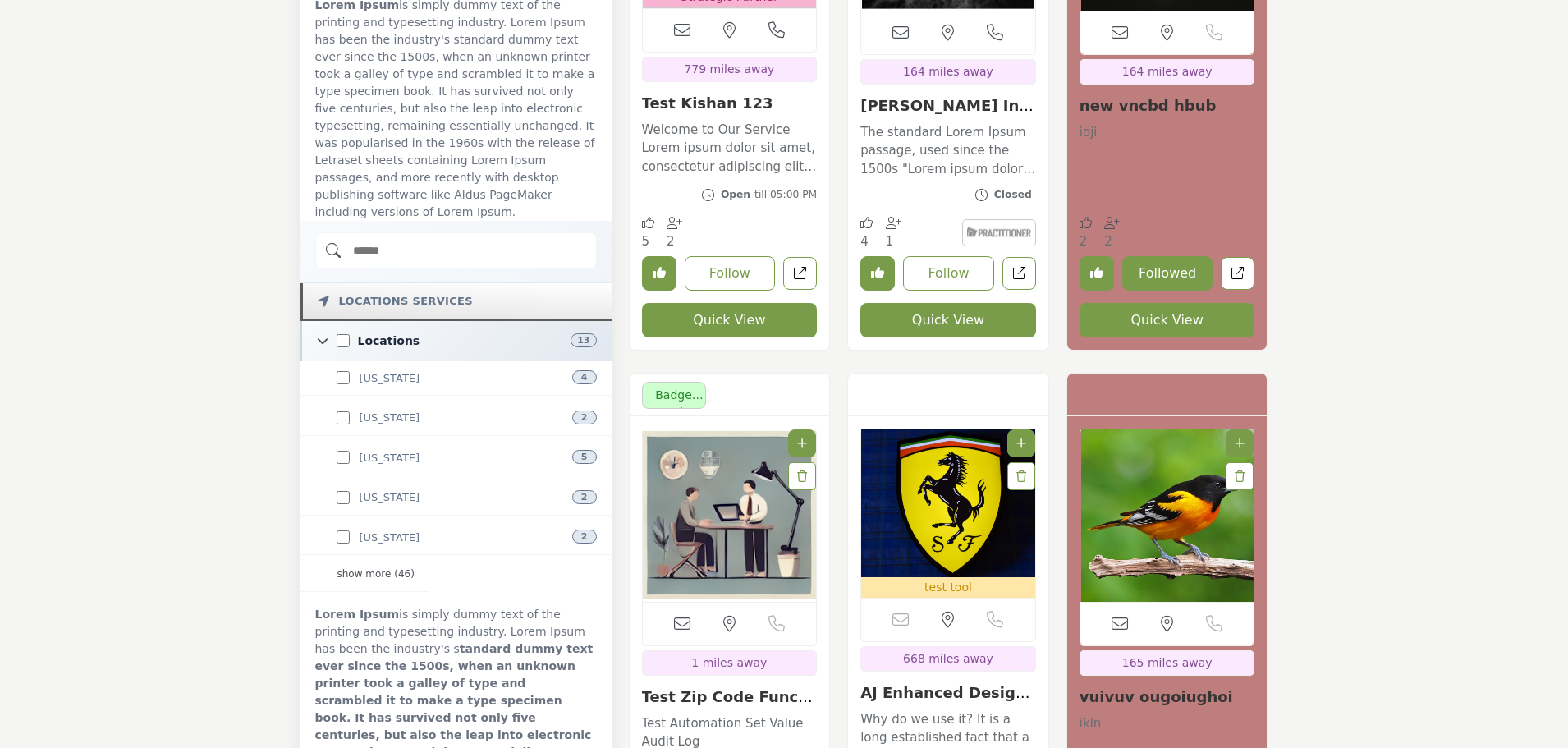
click at [484, 232] on input "Search Demographic" at bounding box center [456, 250] width 282 height 36
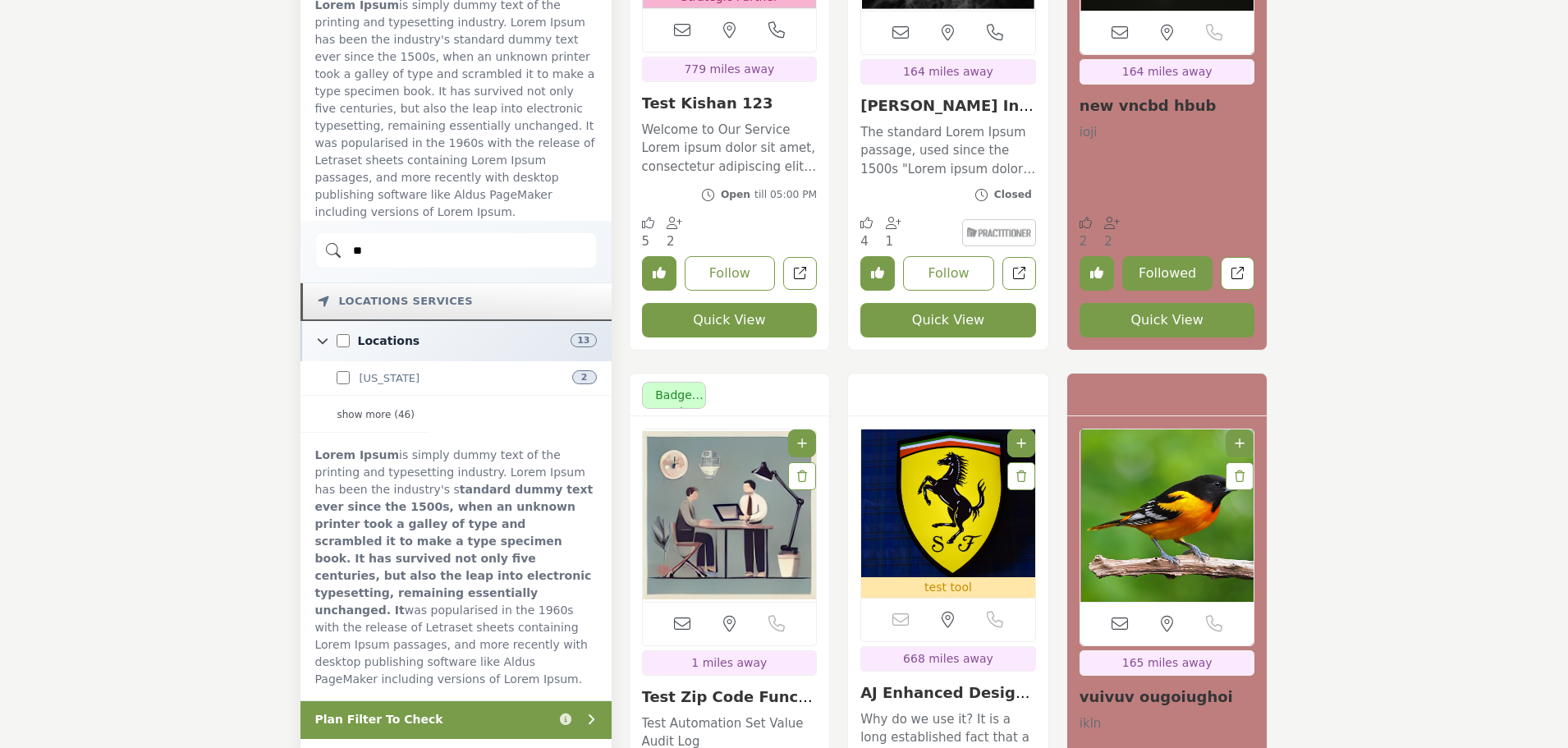
type input "*"
